Goal: Task Accomplishment & Management: Use online tool/utility

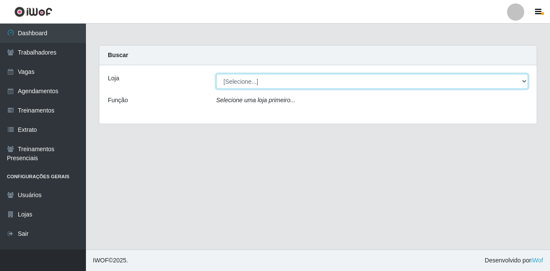
click at [522, 81] on select "[Selecione...] Super Show Jardins - [GEOGRAPHIC_DATA]" at bounding box center [372, 81] width 312 height 15
select select "263"
click at [216, 74] on select "[Selecione...] Super Show Jardins - [GEOGRAPHIC_DATA]" at bounding box center [372, 81] width 312 height 15
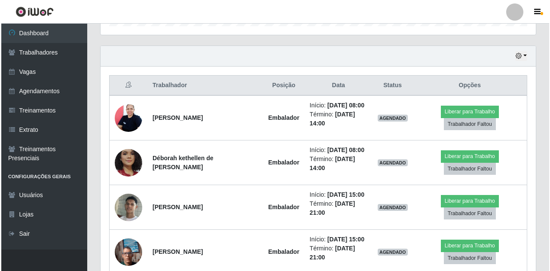
scroll to position [301, 0]
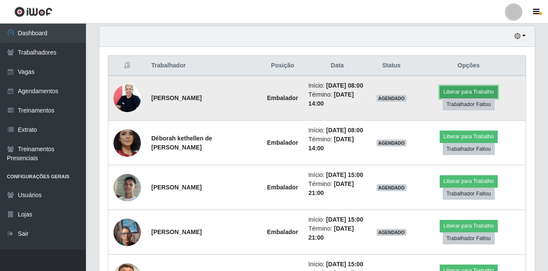
click at [462, 97] on button "Liberar para Trabalho" at bounding box center [469, 92] width 58 height 12
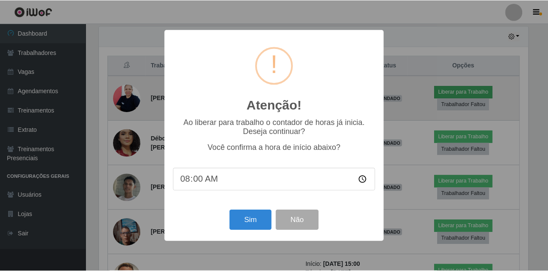
scroll to position [178, 431]
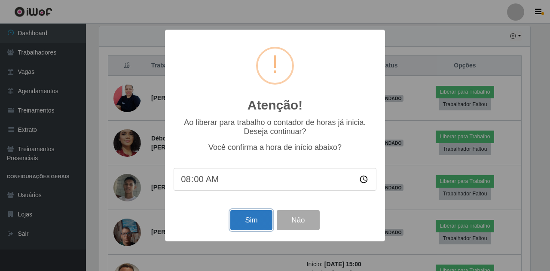
click at [252, 228] on button "Sim" at bounding box center [251, 220] width 42 height 20
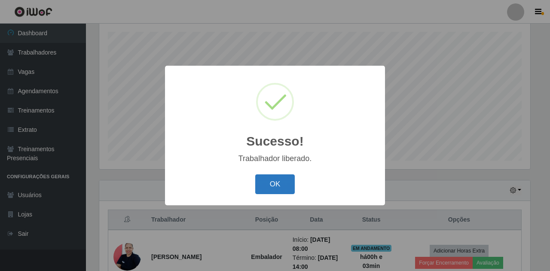
click at [279, 187] on button "OK" at bounding box center [275, 185] width 40 height 20
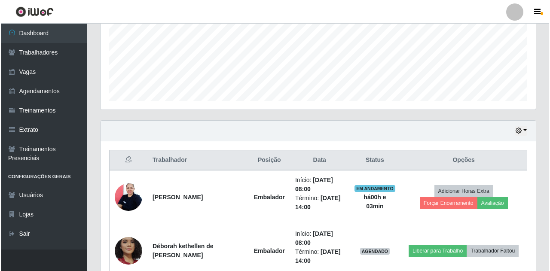
scroll to position [318, 0]
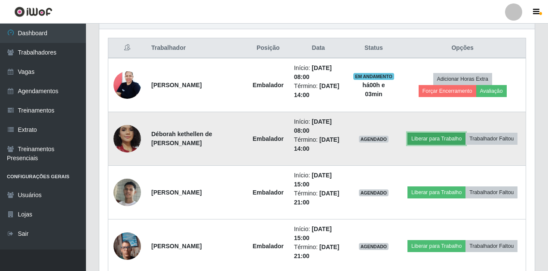
click at [441, 141] on button "Liberar para Trabalho" at bounding box center [436, 139] width 58 height 12
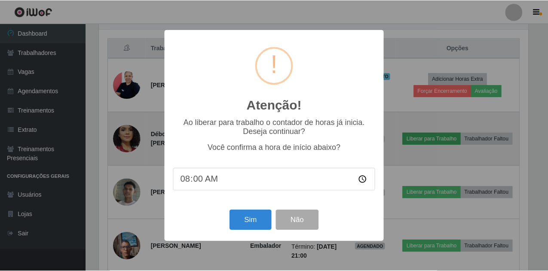
scroll to position [178, 431]
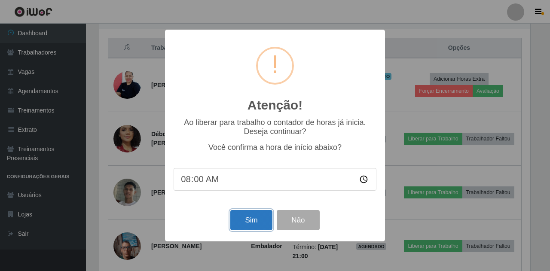
click at [249, 220] on button "Sim" at bounding box center [251, 220] width 42 height 20
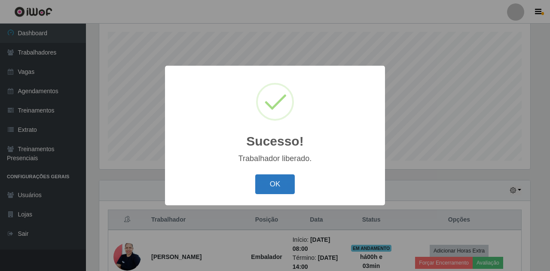
click at [270, 187] on button "OK" at bounding box center [275, 185] width 40 height 20
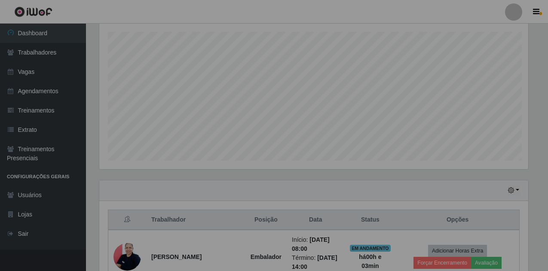
scroll to position [178, 435]
